Goal: Entertainment & Leisure: Consume media (video, audio)

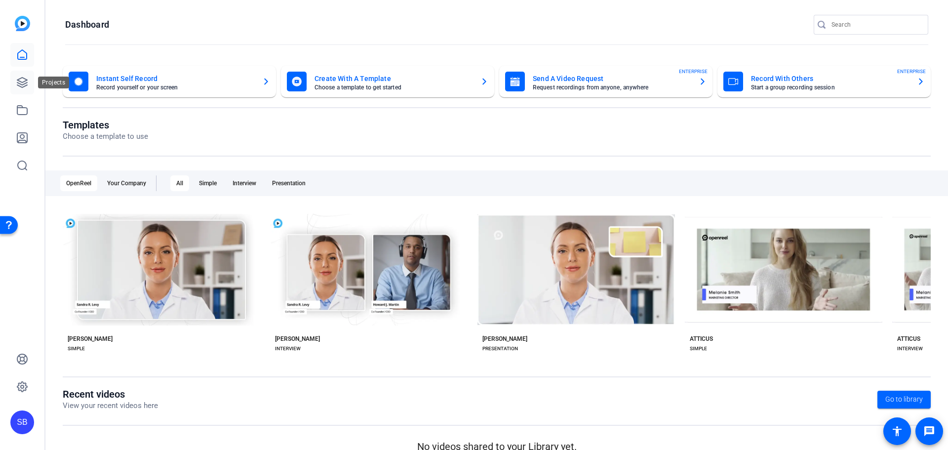
click at [21, 79] on icon at bounding box center [22, 83] width 12 height 12
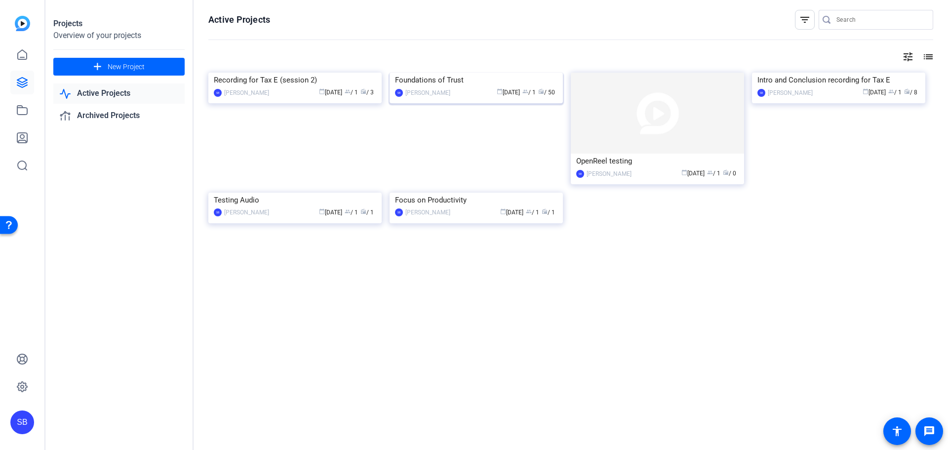
click at [453, 73] on img at bounding box center [476, 73] width 173 height 0
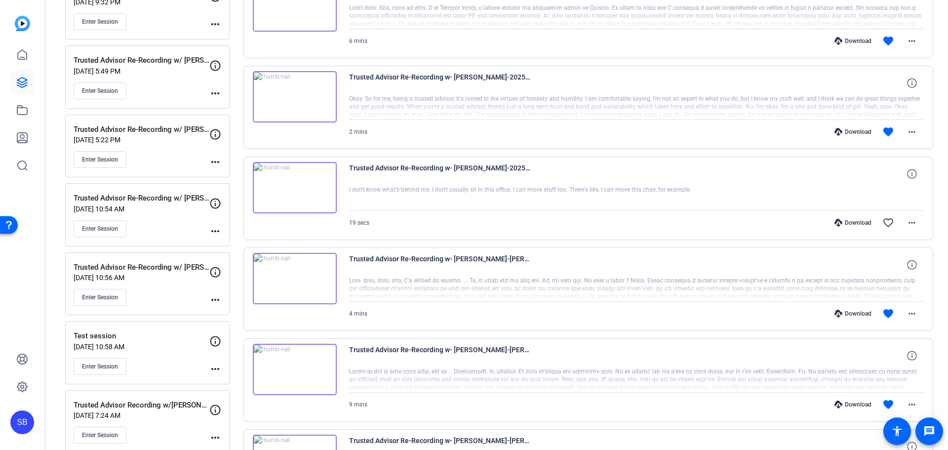
scroll to position [247, 0]
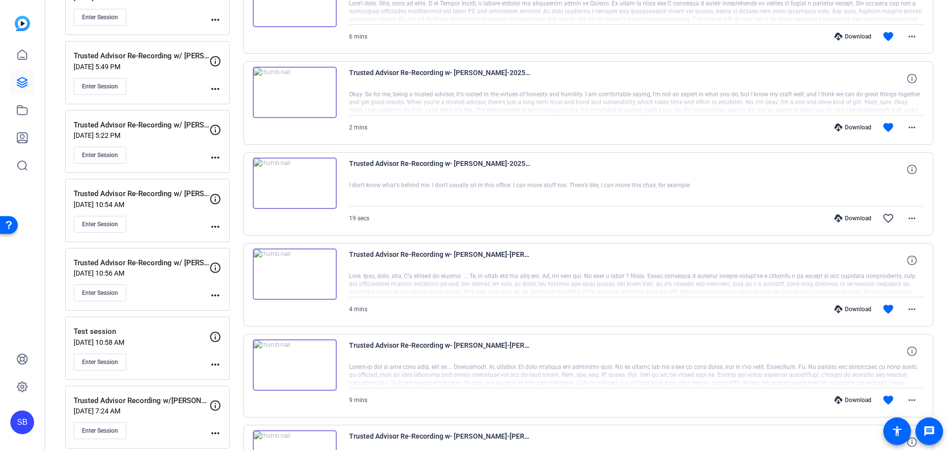
click at [170, 135] on p "[DATE] 5:22 PM" at bounding box center [142, 135] width 136 height 8
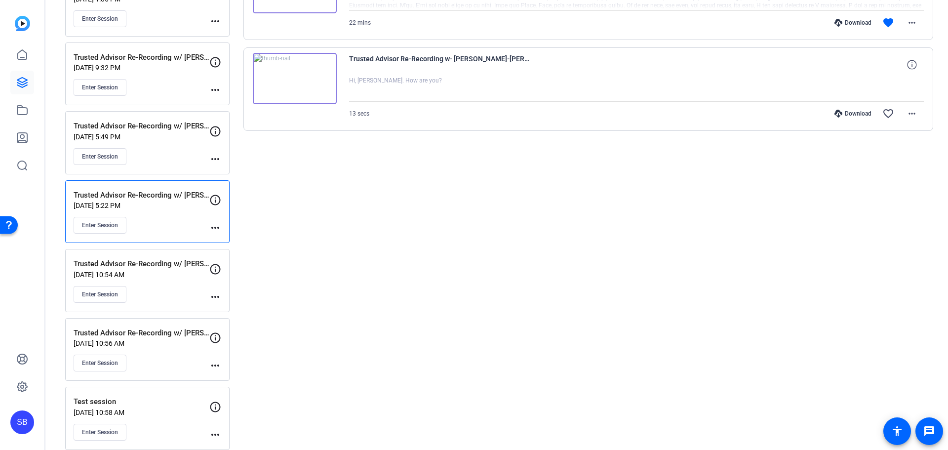
scroll to position [49, 0]
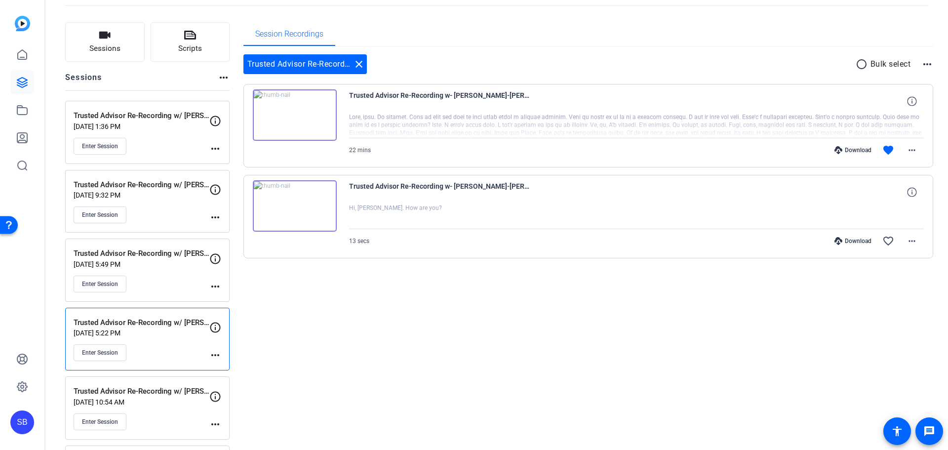
click at [298, 112] on img at bounding box center [295, 114] width 84 height 51
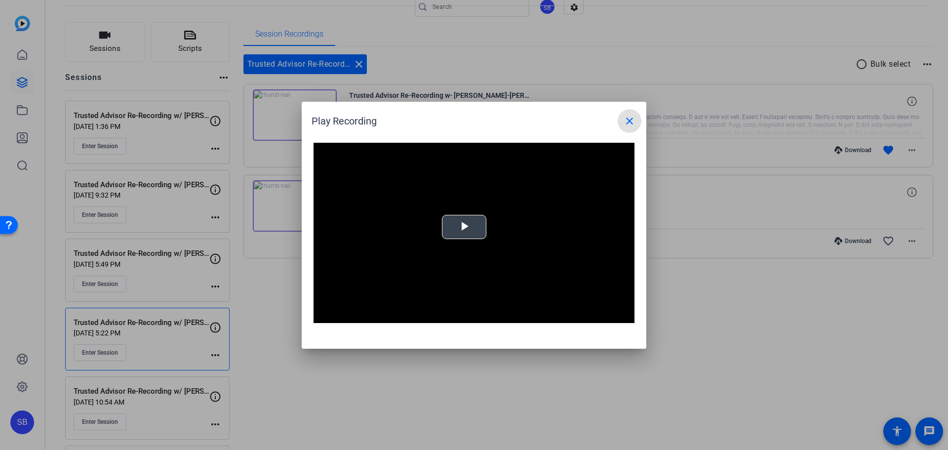
click at [464, 227] on span "Video Player" at bounding box center [464, 227] width 0 height 0
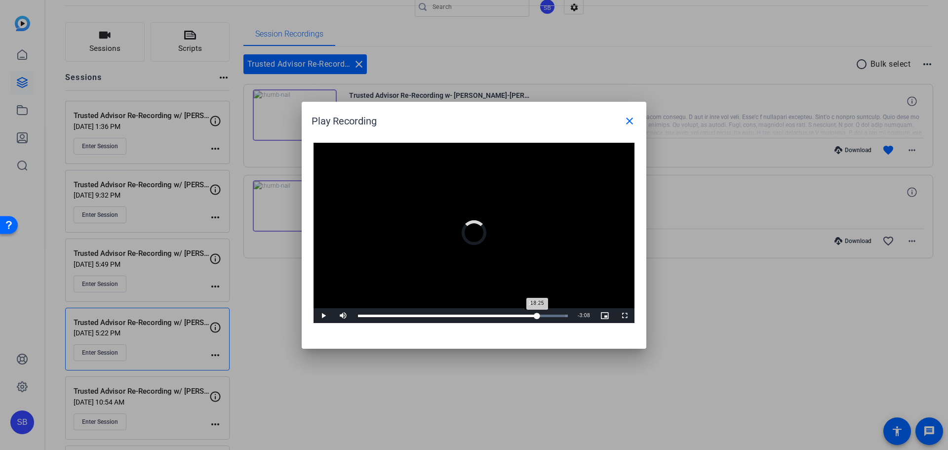
click at [535, 316] on div "Loaded : 100.00% 18:25 18:25" at bounding box center [463, 316] width 210 height 2
click at [521, 316] on div "18:28" at bounding box center [448, 316] width 180 height 2
click at [507, 315] on div "Loaded : 100.00% 15:19 16:46" at bounding box center [463, 316] width 210 height 2
click at [499, 316] on div "14:27" at bounding box center [499, 316] width 0 height 2
click at [492, 316] on div "13:47" at bounding box center [492, 316] width 0 height 2
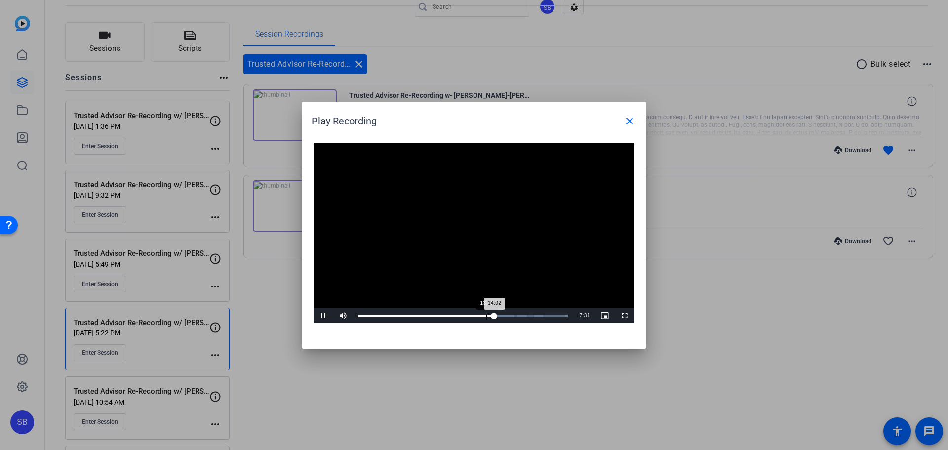
click at [486, 316] on div "Loaded : 100.00% 13:11 14:02" at bounding box center [463, 316] width 210 height 2
click at [320, 316] on span "Video Player" at bounding box center [324, 316] width 20 height 0
drag, startPoint x: 448, startPoint y: 109, endPoint x: 1366, endPoint y: 90, distance: 918.4
click at [948, 90] on html "Accessibility Screen-Reader Guide, Feedback, and Issue Reporting | New window S…" at bounding box center [474, 225] width 948 height 450
drag, startPoint x: 567, startPoint y: 314, endPoint x: 560, endPoint y: 314, distance: 6.4
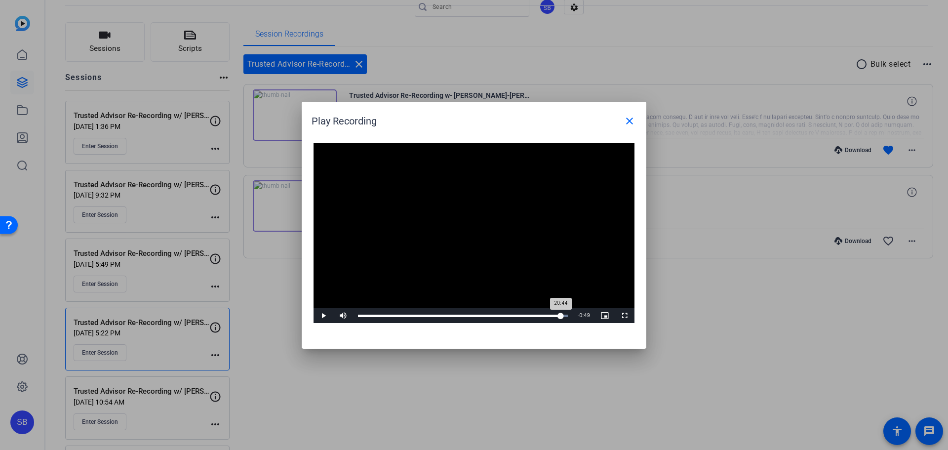
click at [560, 315] on div "20:44" at bounding box center [459, 316] width 203 height 2
click at [325, 316] on span "Video Player" at bounding box center [324, 316] width 20 height 0
click at [561, 315] on div "20:50" at bounding box center [460, 316] width 204 height 2
click at [322, 316] on span "Video Player" at bounding box center [324, 316] width 20 height 0
drag, startPoint x: 566, startPoint y: 315, endPoint x: 560, endPoint y: 316, distance: 5.9
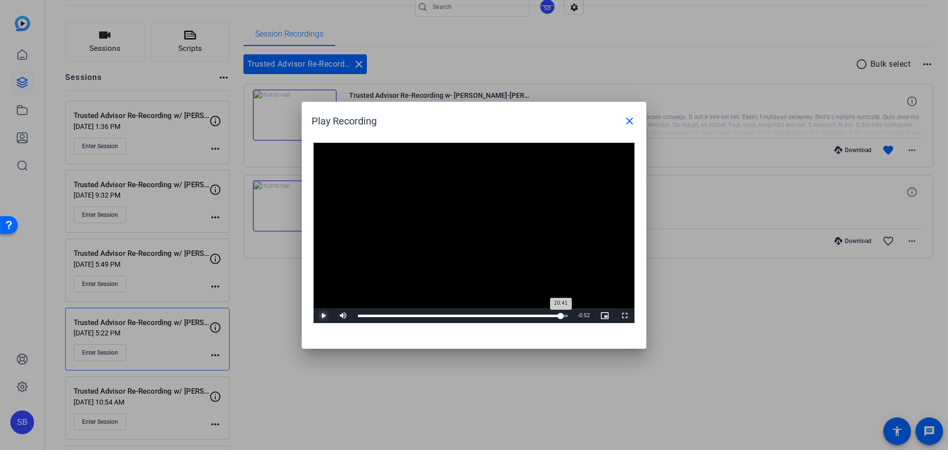
click at [560, 316] on div "20:41" at bounding box center [459, 316] width 203 height 2
click at [325, 316] on span "Video Player" at bounding box center [324, 316] width 20 height 0
click at [629, 124] on mat-icon "close" at bounding box center [630, 121] width 12 height 12
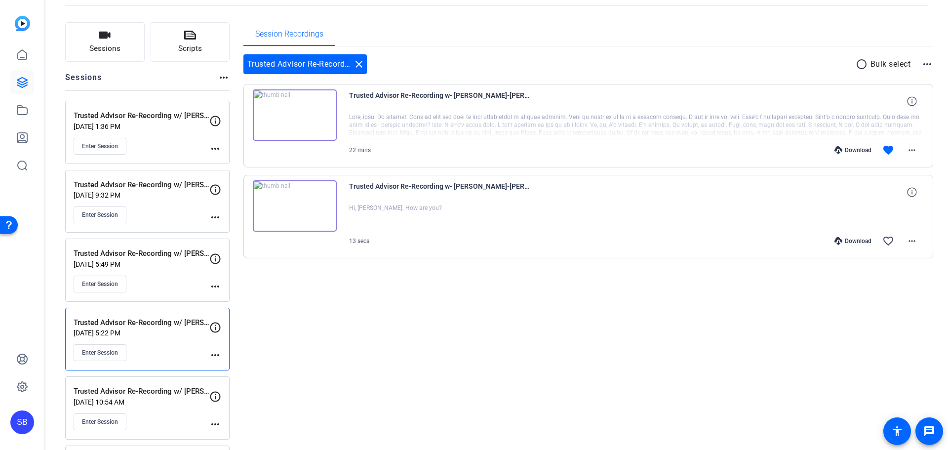
click at [299, 116] on img at bounding box center [295, 114] width 84 height 51
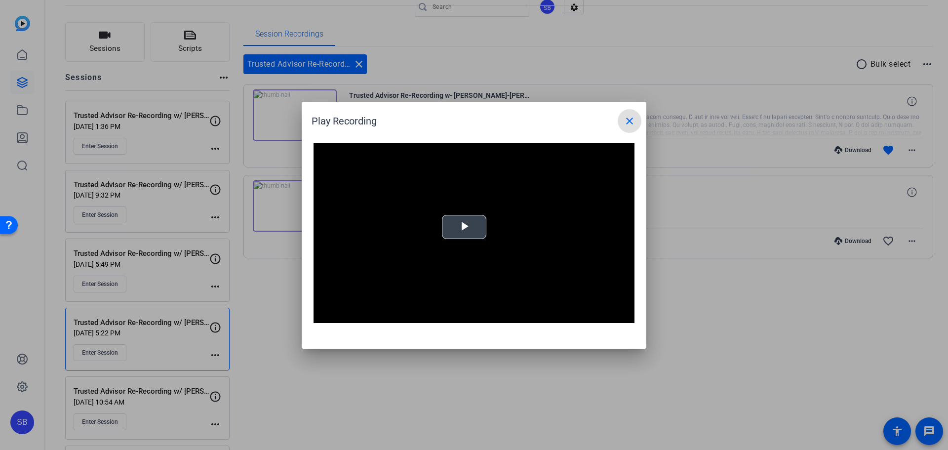
click at [464, 227] on span "Video Player" at bounding box center [464, 227] width 0 height 0
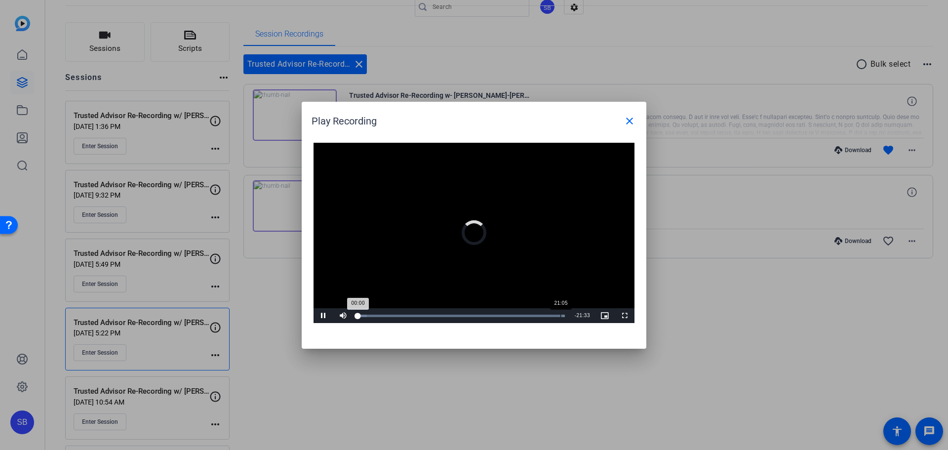
click at [561, 315] on div "Loaded : 100.00% 21:05 00:00" at bounding box center [461, 316] width 207 height 2
click at [325, 316] on span "Video Player" at bounding box center [324, 316] width 20 height 0
click at [561, 317] on div "20:50" at bounding box center [460, 316] width 204 height 2
click at [323, 316] on span "Video Player" at bounding box center [324, 316] width 20 height 0
click at [320, 316] on span "Video Player" at bounding box center [324, 316] width 20 height 0
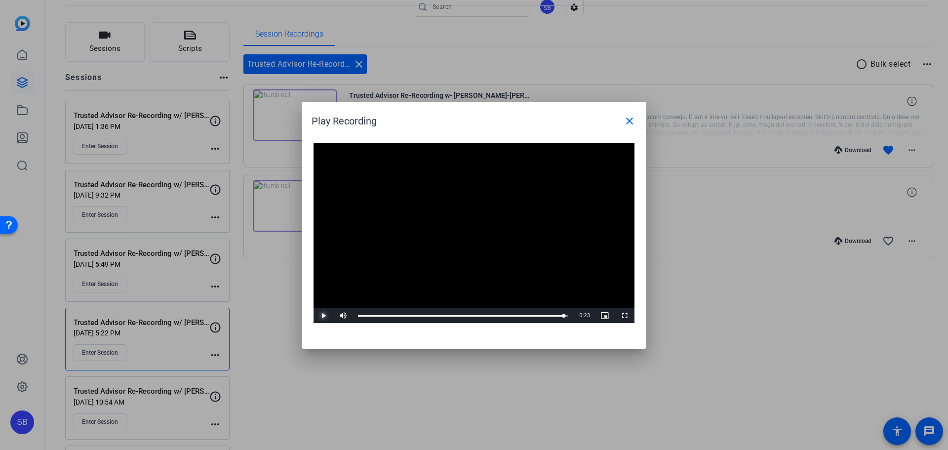
click at [326, 316] on span "Video Player" at bounding box center [324, 316] width 20 height 0
click at [324, 310] on div "Video Player is loading. Play Video Pause Mute 0% Current Time 21:21 / Duration…" at bounding box center [474, 233] width 321 height 181
click at [324, 316] on span "Video Player" at bounding box center [324, 316] width 20 height 0
